Goal: Task Accomplishment & Management: Use online tool/utility

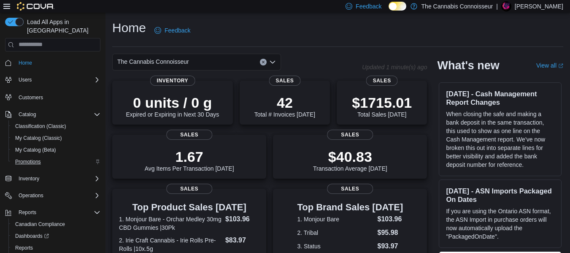
scroll to position [27, 0]
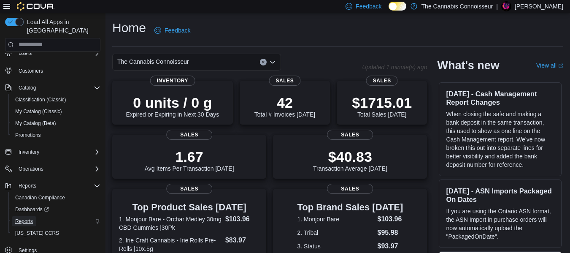
click at [32, 218] on span "Reports" at bounding box center [24, 221] width 18 height 7
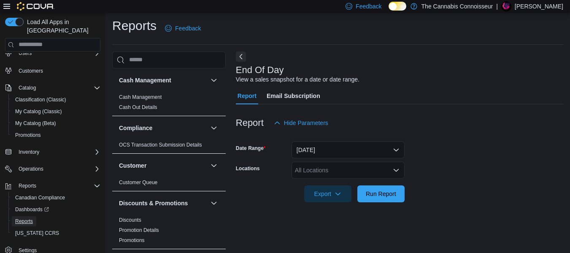
scroll to position [14, 0]
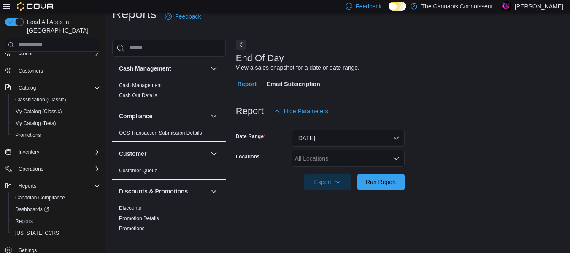
click at [355, 158] on div "All Locations" at bounding box center [348, 158] width 113 height 17
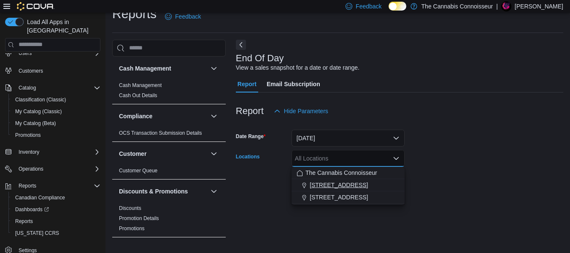
click at [322, 184] on span "[STREET_ADDRESS]" at bounding box center [339, 185] width 58 height 8
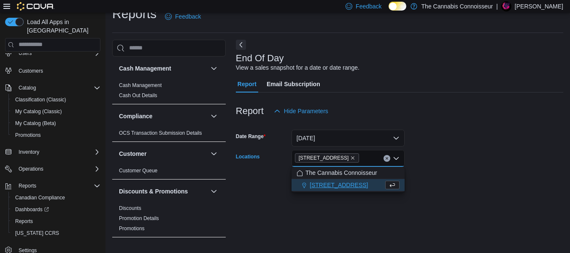
click at [447, 170] on div at bounding box center [400, 170] width 328 height 7
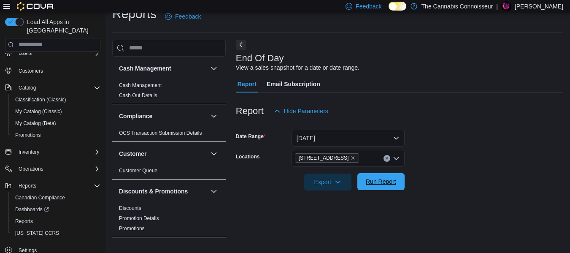
click at [388, 180] on span "Run Report" at bounding box center [381, 181] width 30 height 8
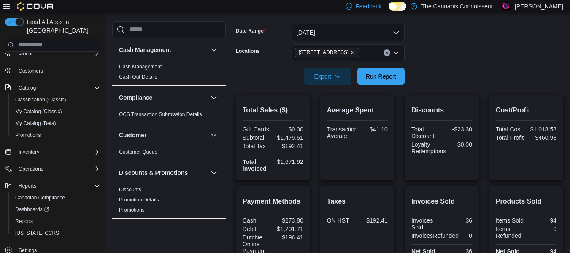
scroll to position [119, 0]
click at [363, 55] on div "[STREET_ADDRESS]" at bounding box center [348, 53] width 113 height 17
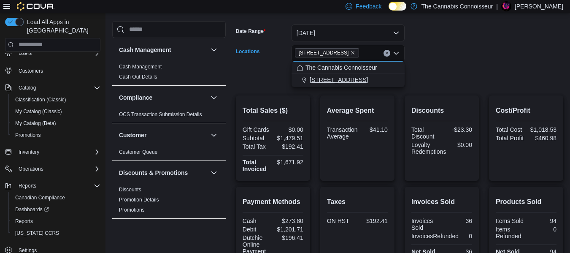
click at [341, 82] on div "[STREET_ADDRESS]" at bounding box center [348, 80] width 103 height 8
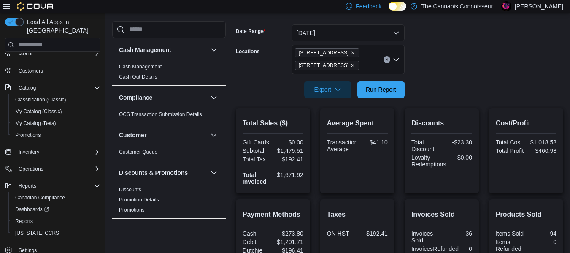
click at [434, 76] on div at bounding box center [400, 77] width 328 height 7
click at [393, 92] on span "Run Report" at bounding box center [381, 89] width 30 height 8
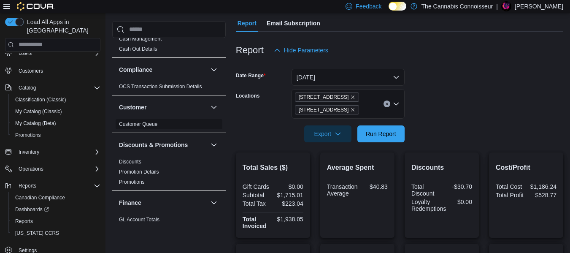
scroll to position [42, 0]
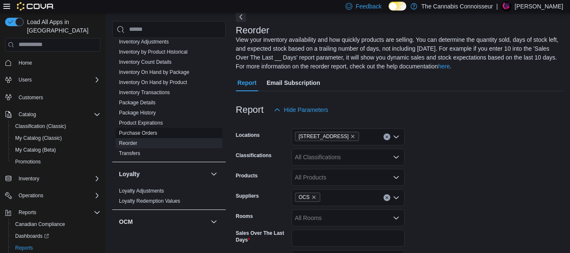
scroll to position [46, 0]
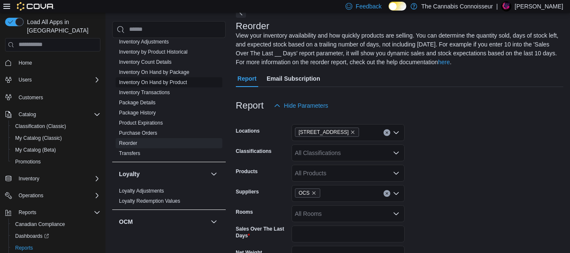
click at [181, 79] on span "Inventory On Hand by Product" at bounding box center [153, 82] width 68 height 7
click at [424, 117] on div at bounding box center [401, 119] width 331 height 10
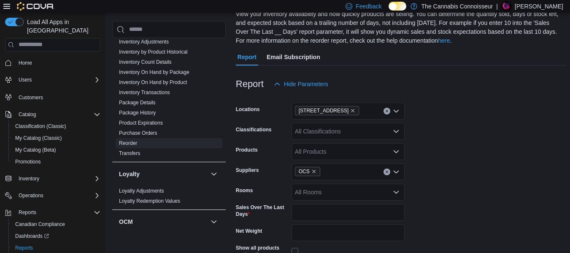
scroll to position [88, 0]
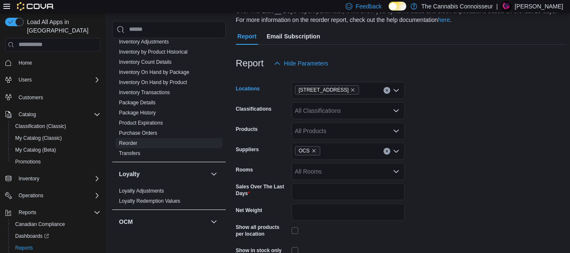
click at [388, 89] on icon "Clear input" at bounding box center [386, 90] width 3 height 3
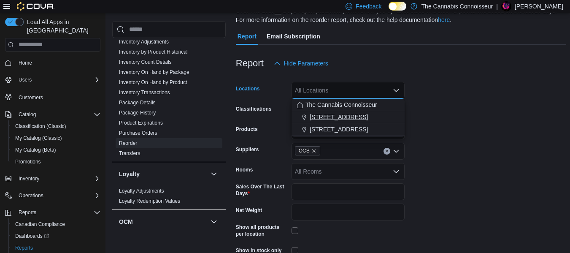
click at [353, 117] on span "[STREET_ADDRESS]" at bounding box center [339, 117] width 58 height 8
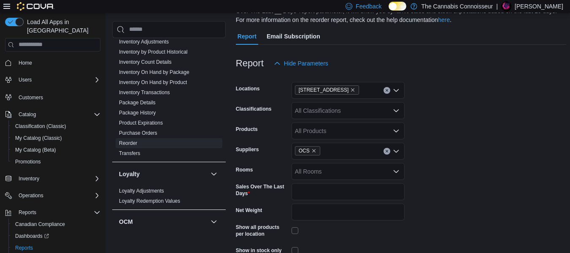
click at [426, 98] on form "Locations 2-1874 Scugog Street Classifications All Classifications Products All…" at bounding box center [401, 176] width 331 height 209
click at [330, 111] on div "All Classifications" at bounding box center [348, 110] width 113 height 17
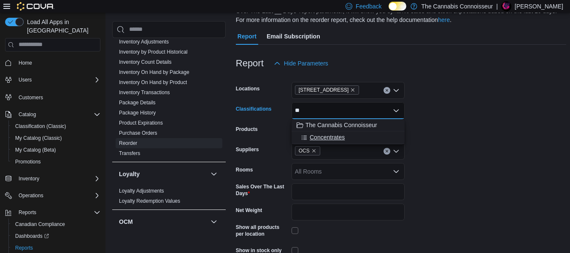
type input "**"
click at [337, 132] on button "Concentrates" at bounding box center [348, 137] width 113 height 12
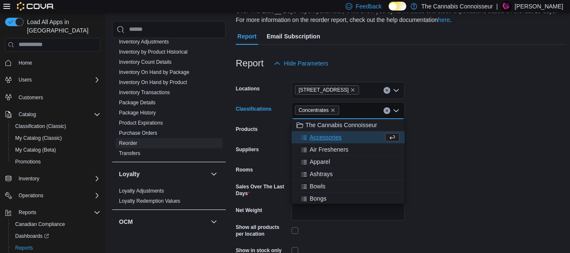
click at [429, 113] on form "Locations 2-1874 Scugog Street Classifications Concentrates Combo box. Selected…" at bounding box center [401, 176] width 331 height 209
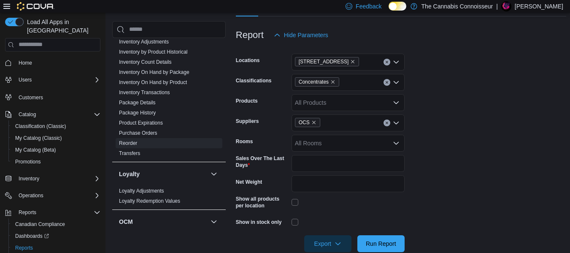
scroll to position [130, 0]
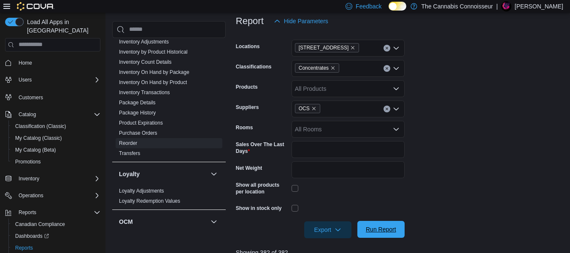
click at [382, 227] on span "Run Report" at bounding box center [381, 229] width 30 height 8
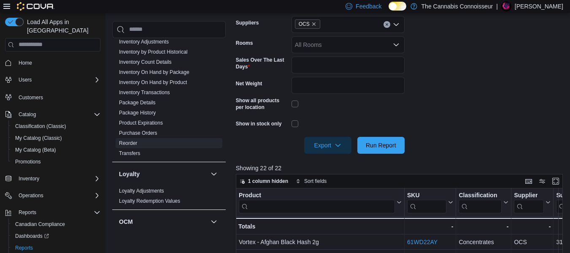
scroll to position [130, 0]
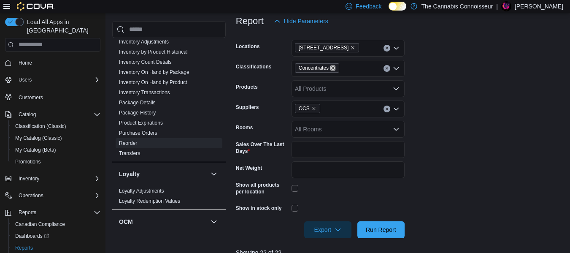
click at [332, 69] on icon "Remove Concentrates from selection in this group" at bounding box center [333, 67] width 5 height 5
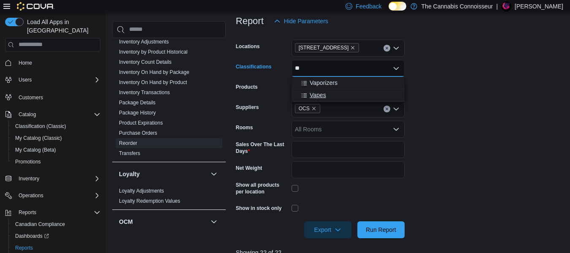
type input "**"
click at [324, 95] on span "Vapes" at bounding box center [318, 95] width 16 height 8
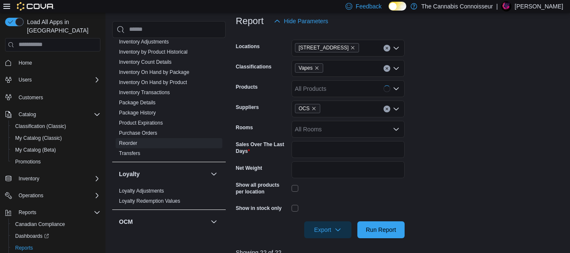
click at [445, 109] on form "Locations 2-1874 Scugog Street Classifications Vapes Products All Products Supp…" at bounding box center [401, 134] width 331 height 209
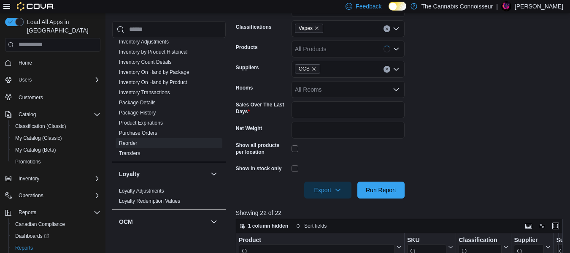
scroll to position [215, 0]
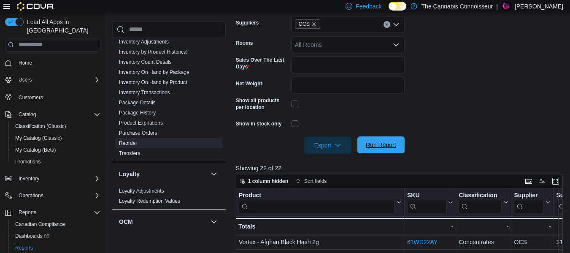
click at [388, 144] on span "Run Report" at bounding box center [381, 145] width 30 height 8
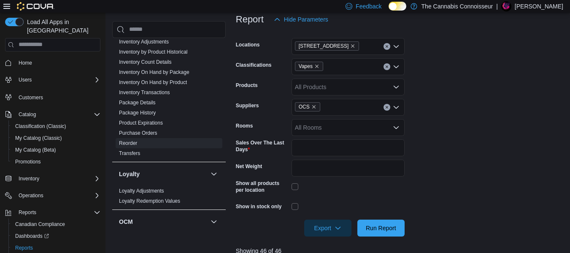
scroll to position [130, 0]
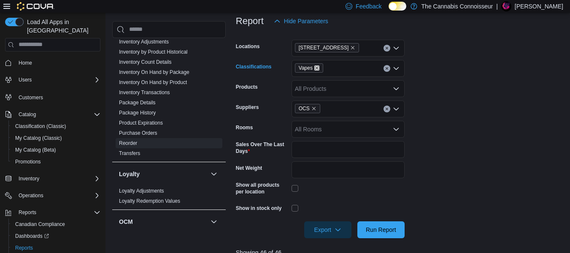
click at [317, 66] on icon "Remove Vapes from selection in this group" at bounding box center [316, 67] width 5 height 5
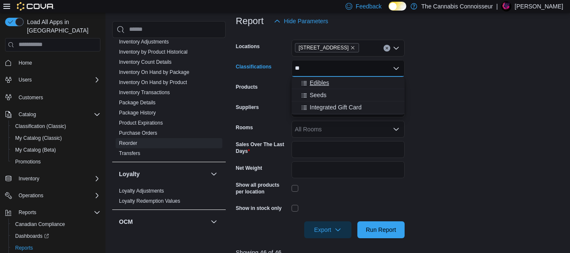
type input "**"
click at [328, 87] on button "Edibles" at bounding box center [348, 83] width 113 height 12
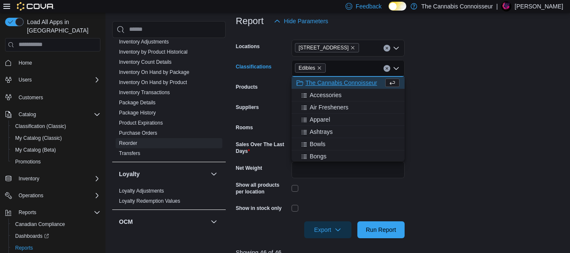
click at [486, 103] on form "Locations 2-1874 Scugog Street Classifications Edibles Combo box. Selected. Edi…" at bounding box center [401, 134] width 331 height 209
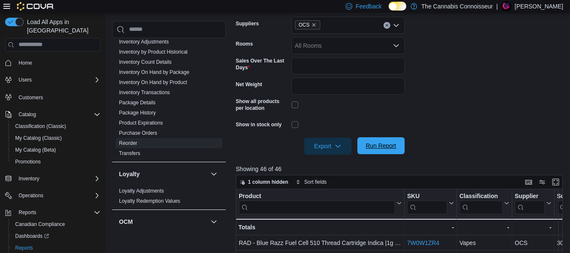
scroll to position [215, 0]
click at [392, 150] on span "Run Report" at bounding box center [381, 144] width 37 height 17
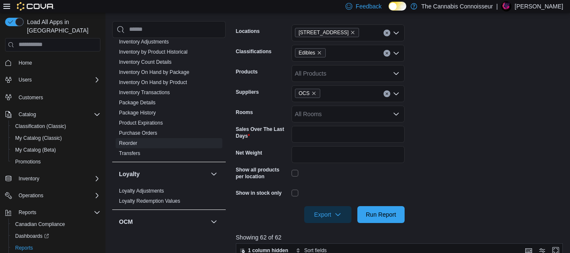
scroll to position [130, 0]
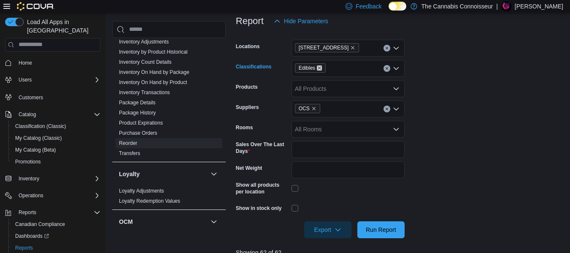
click at [320, 68] on icon "Remove Edibles from selection in this group" at bounding box center [319, 67] width 5 height 5
type input "***"
click at [319, 81] on span "Beverages" at bounding box center [324, 83] width 28 height 8
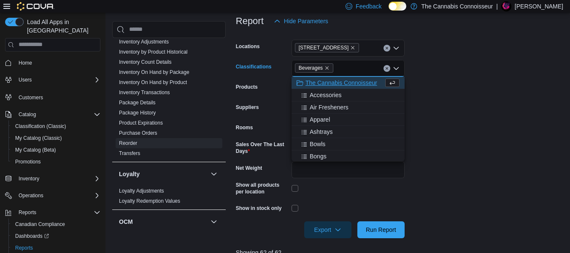
click at [477, 108] on form "Locations 2-1874 Scugog Street Classifications Beverages Combo box. Selected. B…" at bounding box center [401, 134] width 331 height 209
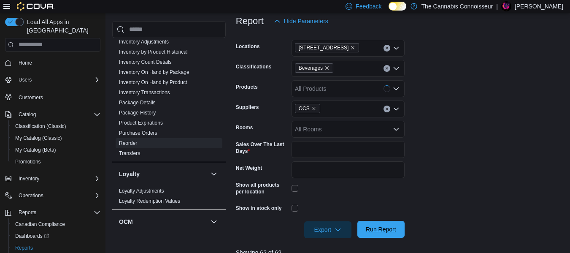
click at [383, 228] on span "Run Report" at bounding box center [381, 229] width 30 height 8
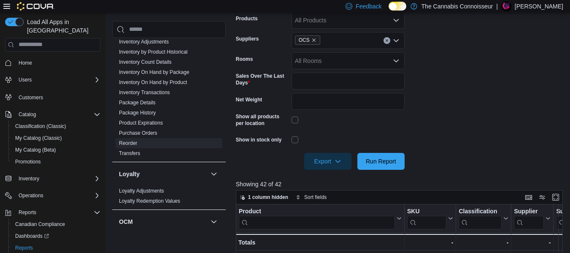
scroll to position [173, 0]
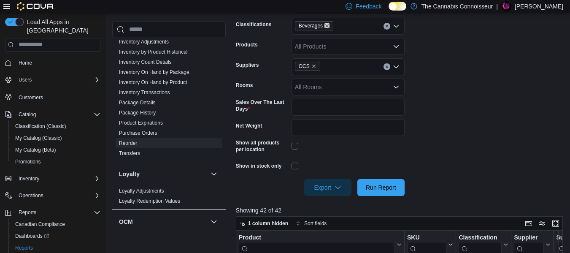
click at [327, 24] on icon "Remove Beverages from selection in this group" at bounding box center [327, 25] width 5 height 5
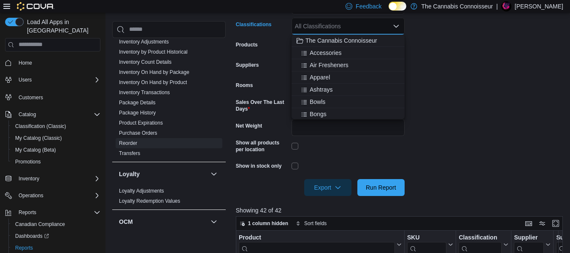
type input "*"
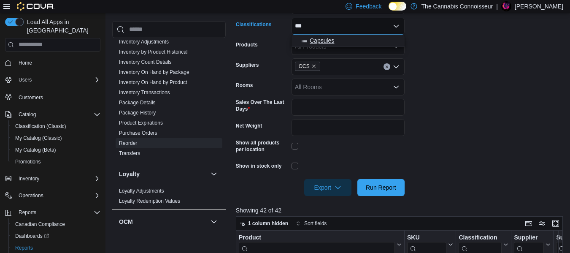
type input "***"
click at [317, 42] on span "Capsules" at bounding box center [322, 40] width 24 height 8
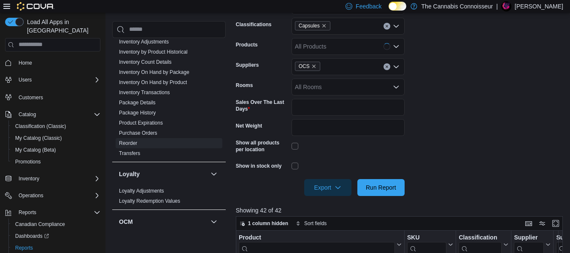
click at [446, 90] on form "Locations 2-1874 Scugog Street Classifications Capsules Products All Products S…" at bounding box center [401, 91] width 331 height 209
click at [385, 191] on span "Run Report" at bounding box center [381, 187] width 30 height 8
click at [325, 25] on icon "Remove Capsules from selection in this group" at bounding box center [324, 25] width 5 height 5
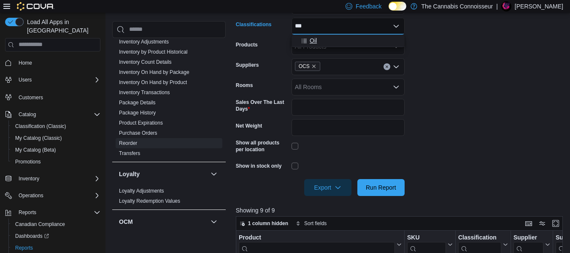
type input "***"
click at [317, 42] on span "Oil" at bounding box center [313, 40] width 7 height 8
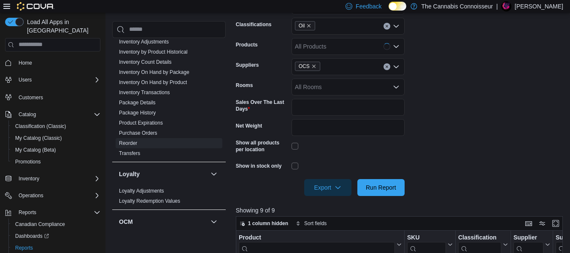
drag, startPoint x: 480, startPoint y: 98, endPoint x: 478, endPoint y: 103, distance: 5.2
click at [480, 99] on form "Locations 2-1874 Scugog Street Classifications Oil Products All Products Suppli…" at bounding box center [401, 91] width 331 height 209
click at [391, 184] on span "Run Report" at bounding box center [381, 187] width 30 height 8
click at [310, 24] on icon "Remove Oil from selection in this group" at bounding box center [308, 25] width 5 height 5
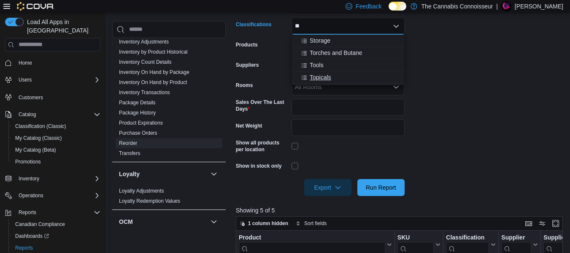
type input "**"
click at [319, 76] on span "Topicals" at bounding box center [321, 77] width 22 height 8
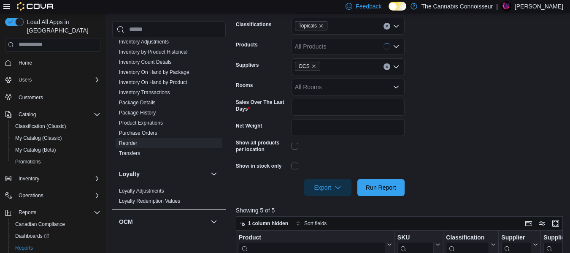
click at [520, 122] on form "Locations 2-1874 Scugog Street Classifications Topicals Products All Products S…" at bounding box center [401, 91] width 331 height 209
click at [401, 187] on button "Run Report" at bounding box center [381, 187] width 47 height 17
click at [319, 26] on icon "Remove Topicals from selection in this group" at bounding box center [321, 25] width 5 height 5
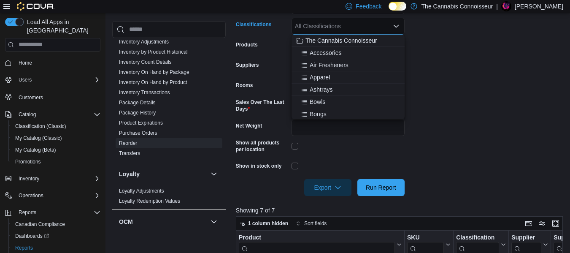
type input "*"
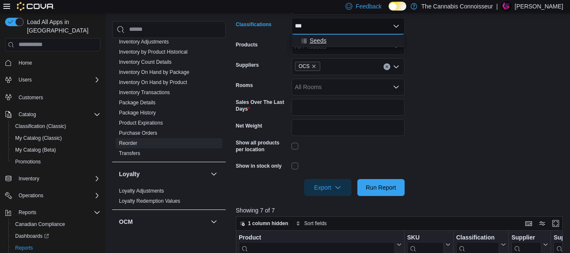
type input "***"
click at [325, 43] on span "Seeds" at bounding box center [318, 40] width 17 height 8
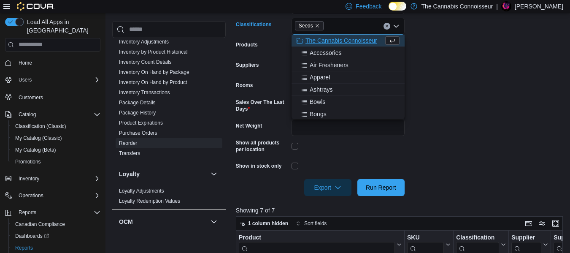
click at [479, 61] on form "Locations 2-1874 Scugog Street Classifications Seeds Combo box. Selected. Seeds…" at bounding box center [401, 91] width 331 height 209
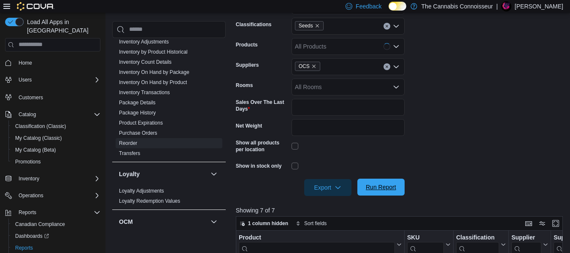
drag, startPoint x: 372, startPoint y: 190, endPoint x: 371, endPoint y: 184, distance: 6.9
click at [373, 190] on span "Run Report" at bounding box center [381, 187] width 30 height 8
